Goal: Communication & Community: Answer question/provide support

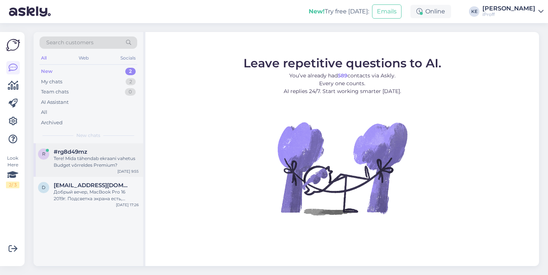
click at [114, 164] on div "Tere! Mida tähendab ekraani vahetus Budget võrreldes Premium?" at bounding box center [96, 161] width 85 height 13
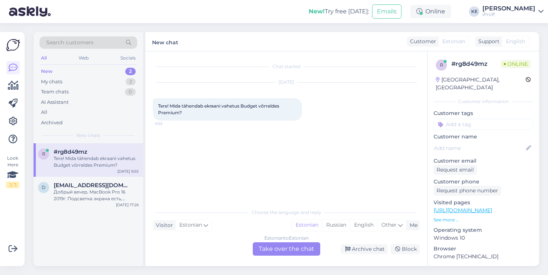
click at [270, 245] on div "Estonian to Estonian Take over the chat" at bounding box center [286, 249] width 67 height 13
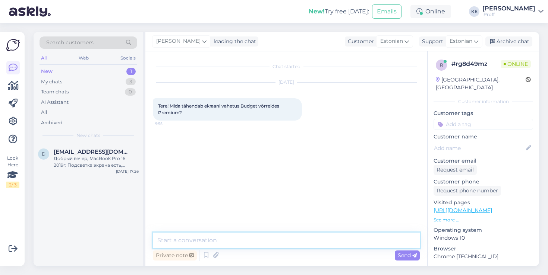
click at [221, 236] on textarea at bounding box center [286, 241] width 267 height 16
type textarea "Tervist!"
click at [268, 239] on textarea at bounding box center [286, 241] width 267 height 16
type textarea "Premium"
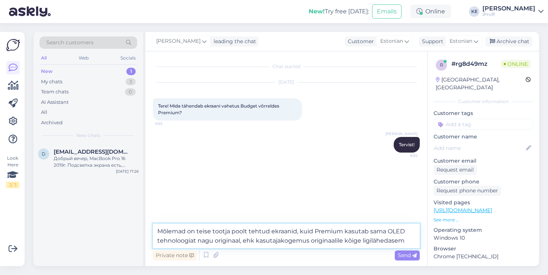
type textarea "Mõlemad on teise tootja poolt tehtud ekraanid, kuid Premium kasutab sama OLED t…"
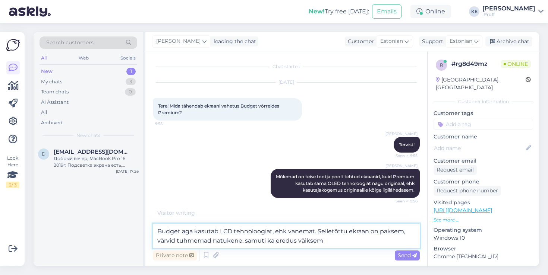
type textarea "Budget aga kasutab LCD tehnoloogiat, ehk vanemat. Selletõttu ekraan on paksem, …"
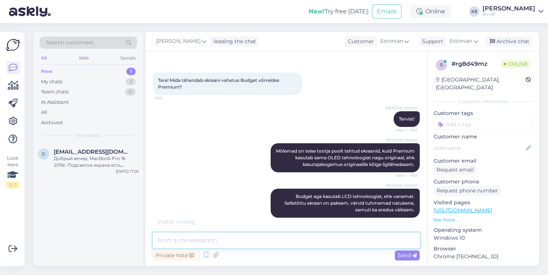
scroll to position [34, 0]
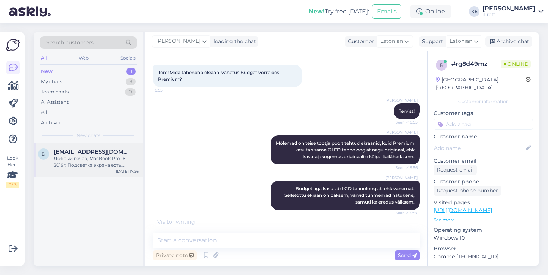
click at [104, 175] on div "D [EMAIL_ADDRESS][DOMAIN_NAME] Добрый вечер, MacBook Pro 16 2019г. Подсветка эк…" at bounding box center [89, 161] width 110 height 34
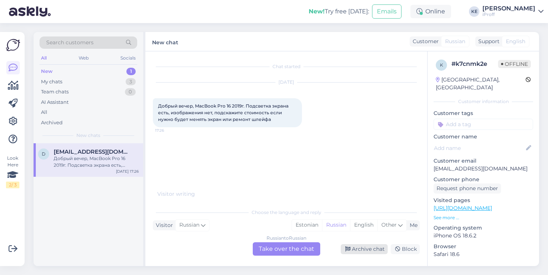
click at [359, 250] on div "Archive chat" at bounding box center [364, 250] width 47 height 10
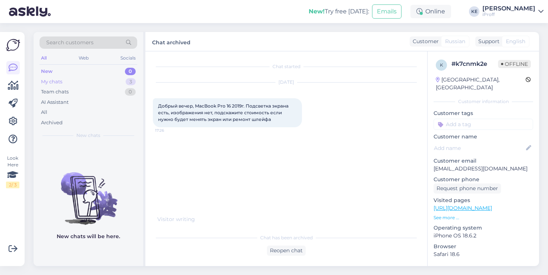
click at [77, 84] on div "My chats 3" at bounding box center [89, 82] width 98 height 10
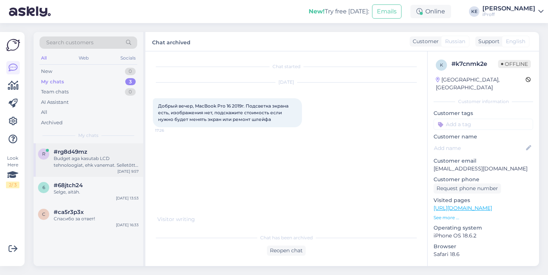
click at [114, 166] on div "Budget aga kasutab LCD tehnoloogiat, ehk vanemat. Selletõttu ekraan on paksem, …" at bounding box center [96, 161] width 85 height 13
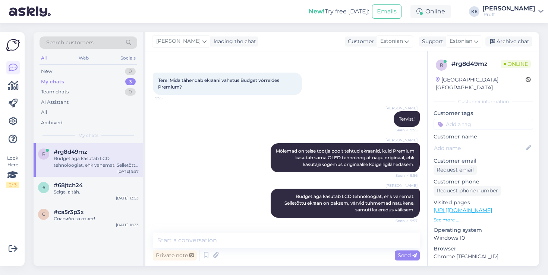
scroll to position [26, 0]
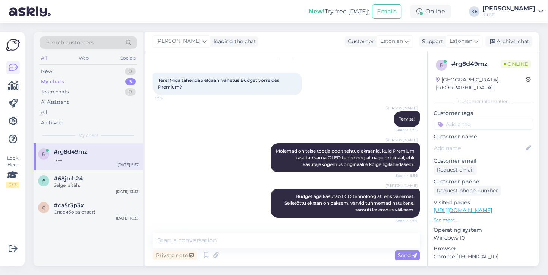
click at [196, 168] on div "[PERSON_NAME] Mõlemad on teise tootja poolt tehtud ekraanid, kuid Premium kasut…" at bounding box center [286, 157] width 267 height 45
click at [76, 183] on div "Selge, aitäh." at bounding box center [96, 185] width 85 height 7
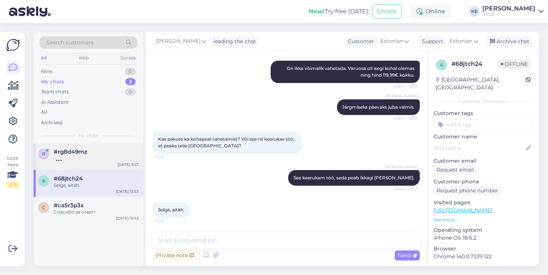
click at [88, 158] on div at bounding box center [96, 158] width 85 height 7
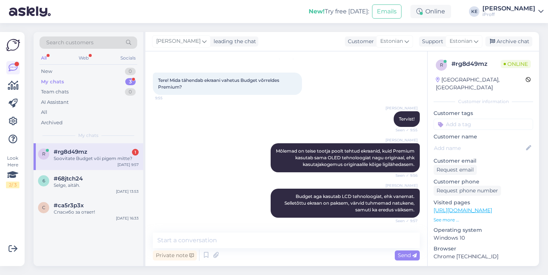
scroll to position [58, 0]
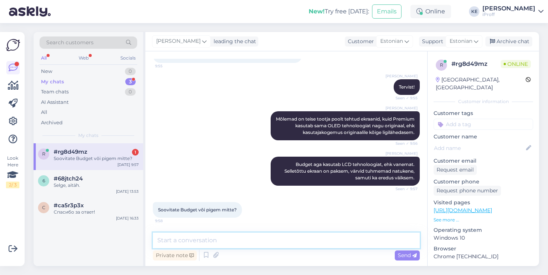
click at [253, 245] on textarea at bounding box center [286, 241] width 267 height 16
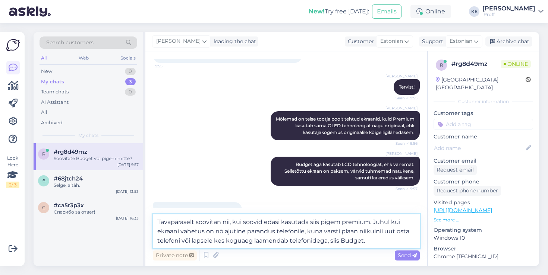
drag, startPoint x: 375, startPoint y: 239, endPoint x: 374, endPoint y: 222, distance: 17.2
click at [374, 222] on textarea "Tavapäraselt soovitan nii, kui soovid edasi kasutada siis pigem premium. Juhul …" at bounding box center [286, 232] width 267 height 34
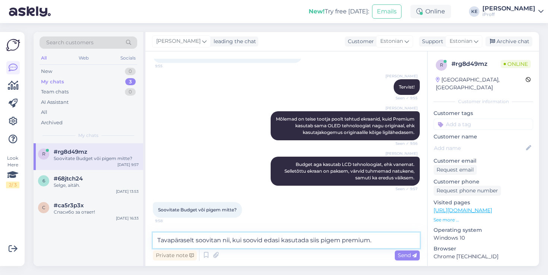
type textarea "Tavapäraselt soovitan nii, kui soovid edasi kasutada siis pigem premium."
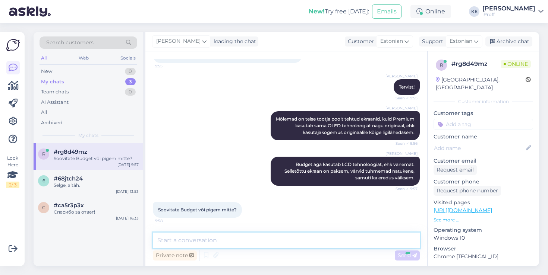
scroll to position [97, 0]
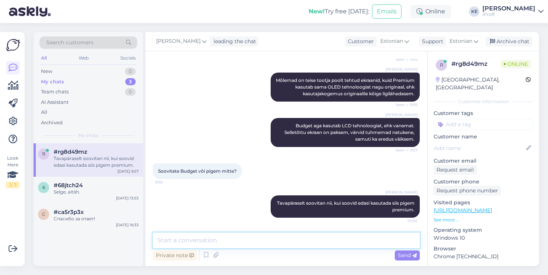
click at [352, 236] on textarea at bounding box center [286, 241] width 267 height 16
paste textarea "Juhul kui ekraani vahetus on nö ajutine parandus telefonile, kuna varsti plaan …"
type textarea "Juhul kui ekraani vahetus on nö ajutine parandus telefonile, kuna varsti plaan …"
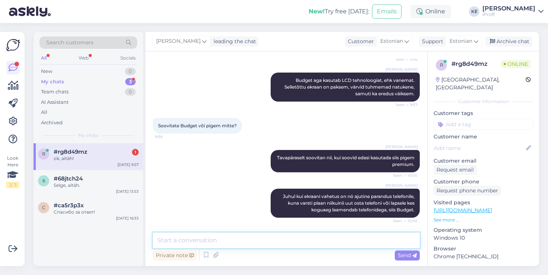
scroll to position [174, 0]
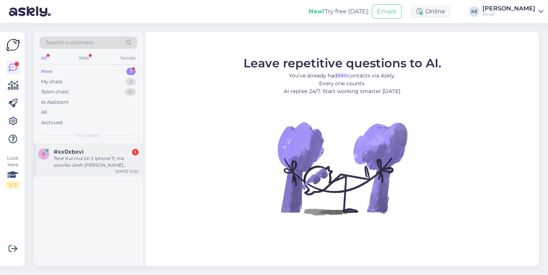
click at [118, 152] on div "#xx0xbxvi 1" at bounding box center [96, 152] width 85 height 7
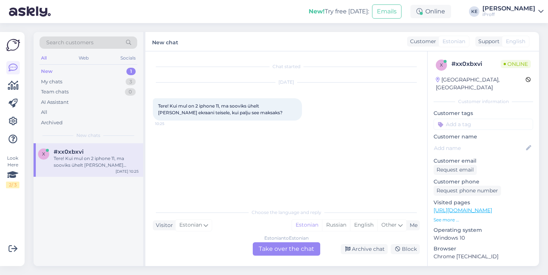
click at [271, 253] on div "Estonian to Estonian Take over the chat" at bounding box center [286, 249] width 67 height 13
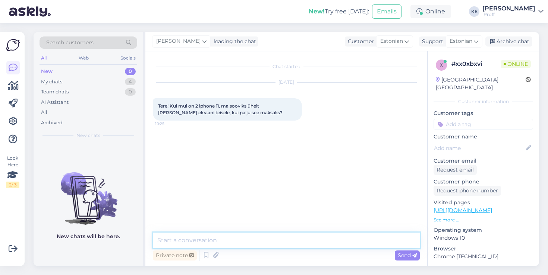
click at [267, 242] on textarea at bounding box center [286, 241] width 267 height 16
type textarea "Tervist! 50-60€ sõltuvalt kaua võtab aega."
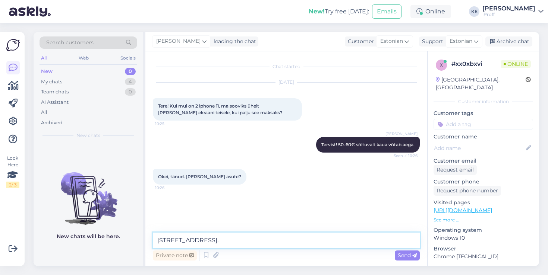
type textarea "Tallinnas, Tartu mnt 50a."
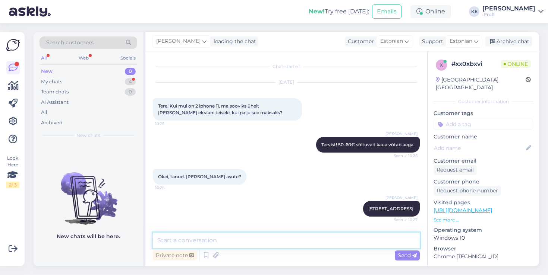
scroll to position [31, 0]
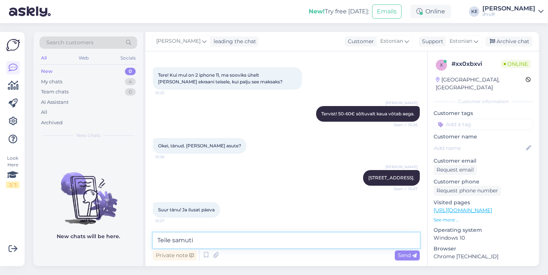
type textarea "Teile samuti!"
